Goal: Task Accomplishment & Management: Use online tool/utility

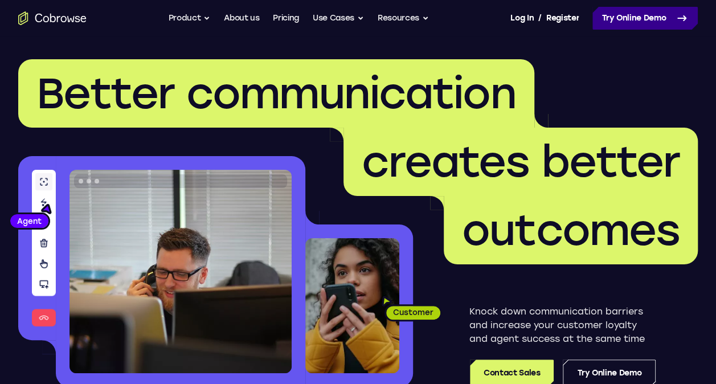
click at [642, 23] on link "Try Online Demo" at bounding box center [645, 18] width 105 height 23
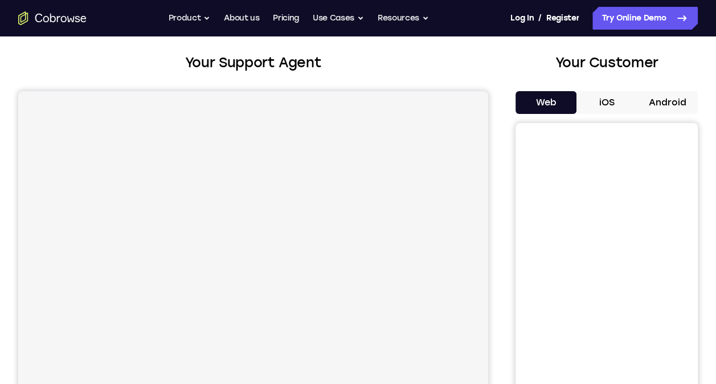
click at [536, 99] on button "Web" at bounding box center [546, 102] width 61 height 23
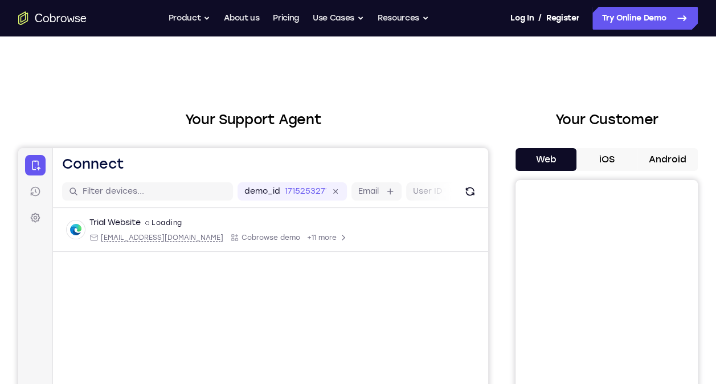
scroll to position [57, 0]
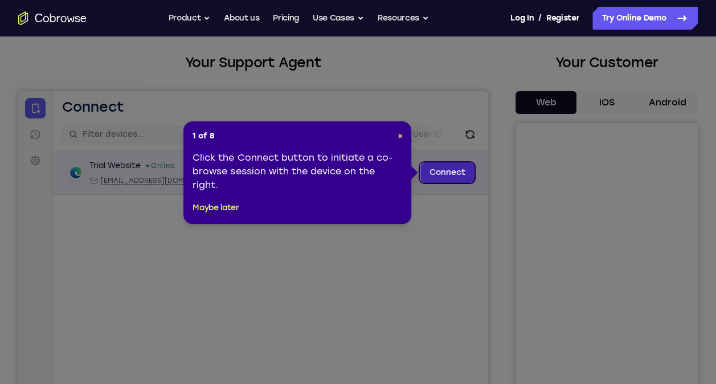
click at [459, 170] on link "Connect" at bounding box center [448, 172] width 54 height 21
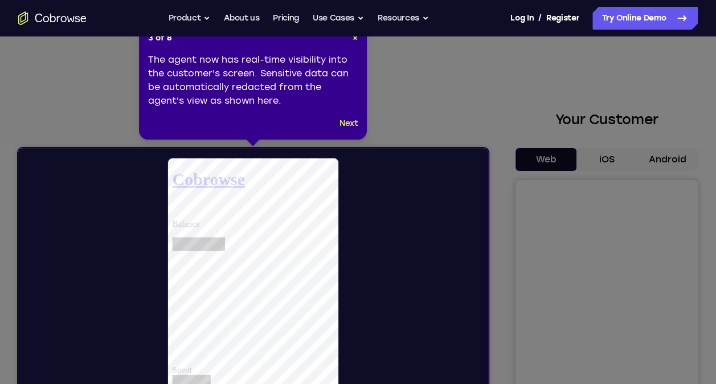
scroll to position [0, 0]
click at [350, 132] on div "3 of 8 × The agent now has real-time visibility into the customer's screen. Sen…" at bounding box center [253, 81] width 228 height 116
click at [353, 133] on div "3 of 8 × The agent now has real-time visibility into the customer's screen. Sen…" at bounding box center [253, 81] width 228 height 116
click at [351, 128] on button "Next" at bounding box center [349, 124] width 19 height 14
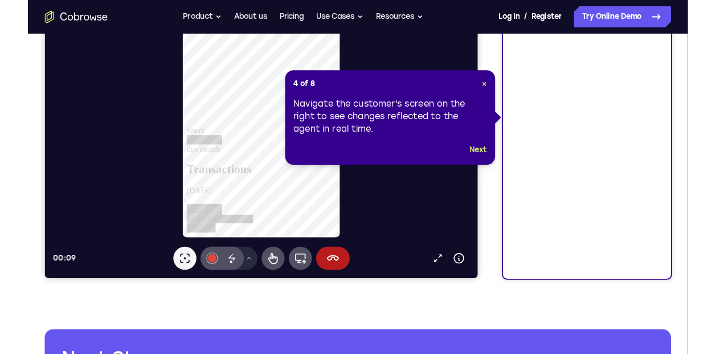
scroll to position [171, 0]
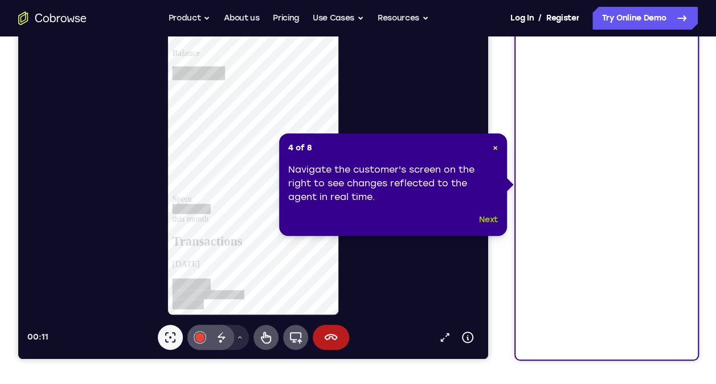
click at [494, 215] on button "Next" at bounding box center [488, 220] width 19 height 14
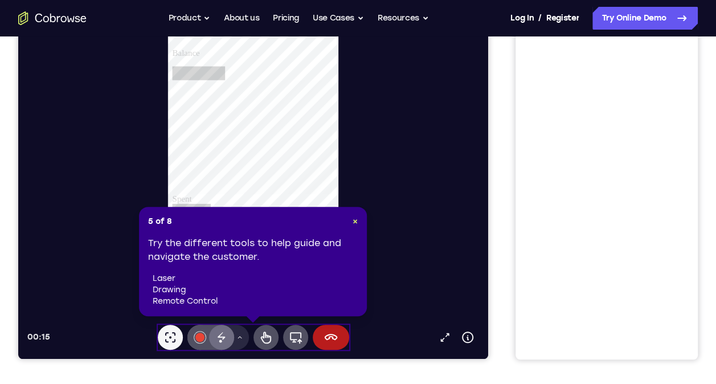
click at [226, 329] on div "Disappearing ink" at bounding box center [221, 337] width 25 height 25
click at [352, 84] on div at bounding box center [257, 150] width 461 height 329
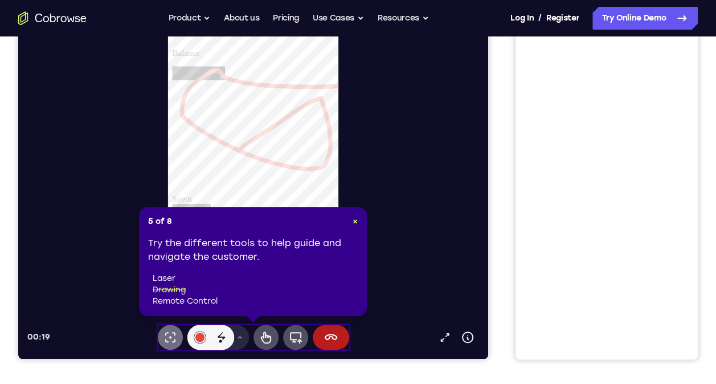
drag, startPoint x: 165, startPoint y: 345, endPoint x: 218, endPoint y: 204, distance: 150.4
click at [165, 345] on button "Laser pointer" at bounding box center [170, 337] width 25 height 25
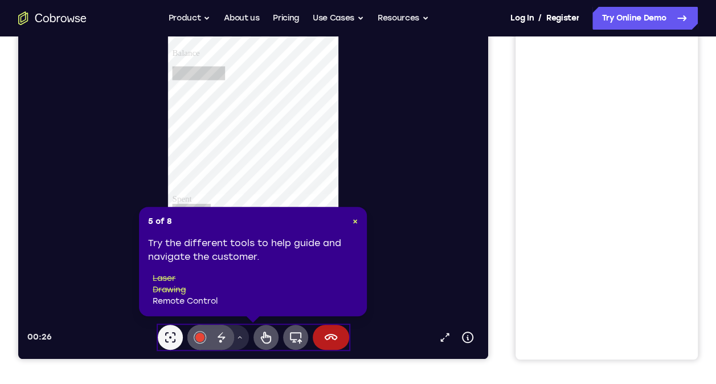
click at [194, 305] on li "remote control" at bounding box center [255, 301] width 205 height 11
click at [292, 337] on icon at bounding box center [296, 338] width 14 height 14
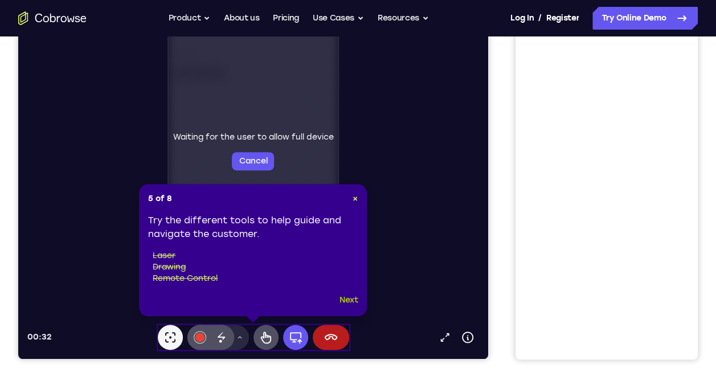
click at [342, 301] on button "Next" at bounding box center [349, 300] width 19 height 14
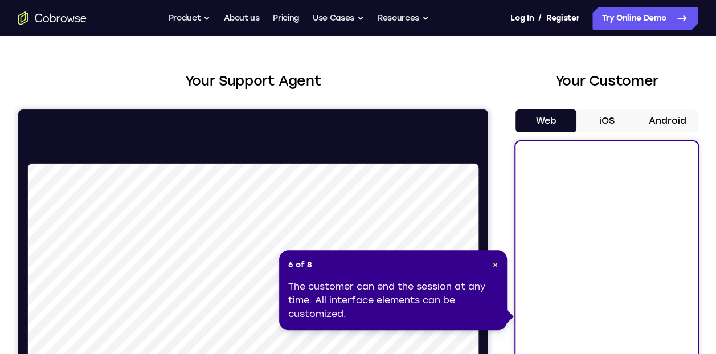
scroll to position [57, 0]
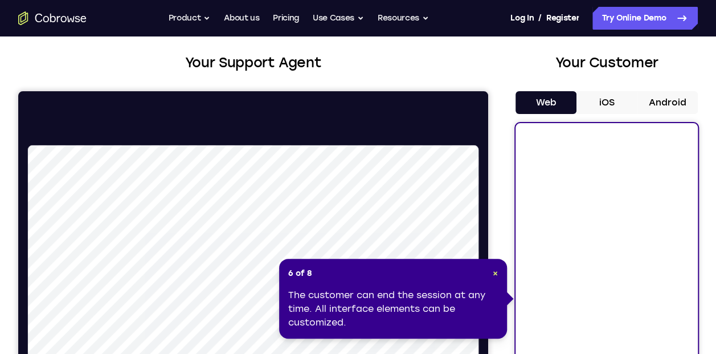
click at [462, 283] on div "6 of 8 × The customer can end the session at any time. All interface elements c…" at bounding box center [393, 299] width 228 height 80
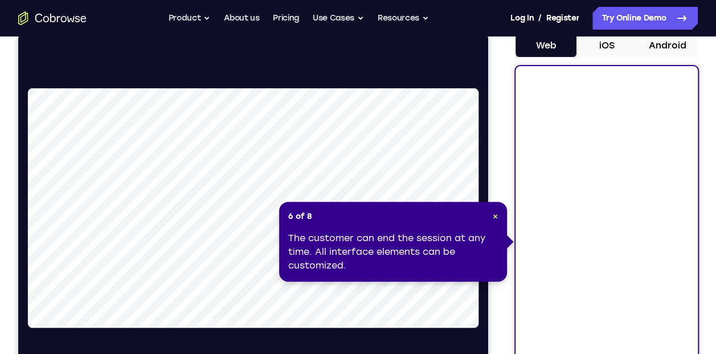
scroll to position [171, 0]
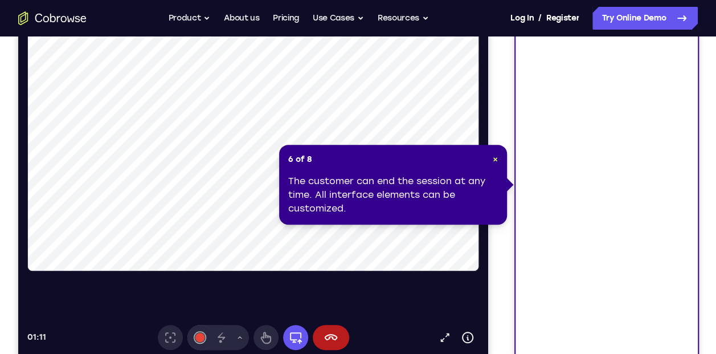
click at [425, 182] on div "The customer can end the session at any time. All interface elements can be cus…" at bounding box center [393, 194] width 210 height 41
click at [496, 158] on span "×" at bounding box center [495, 159] width 5 height 10
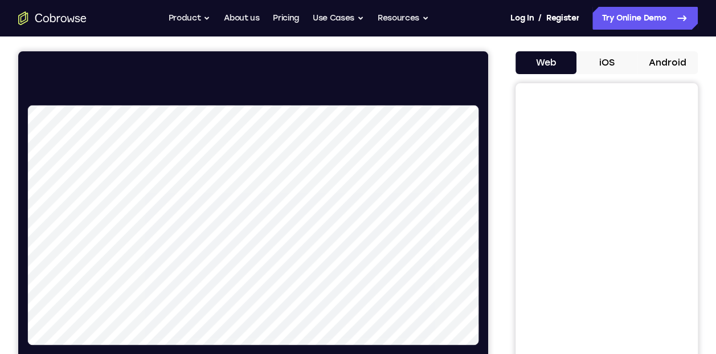
scroll to position [57, 0]
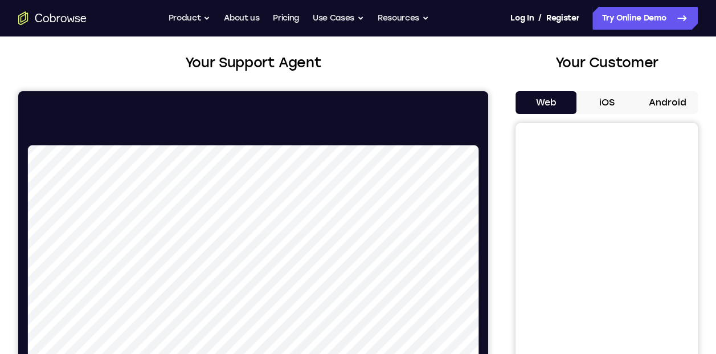
click at [671, 98] on button "Android" at bounding box center [667, 102] width 61 height 23
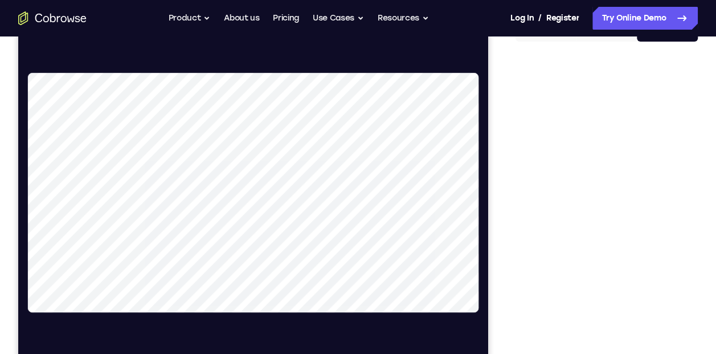
scroll to position [114, 0]
